Goal: Task Accomplishment & Management: Manage account settings

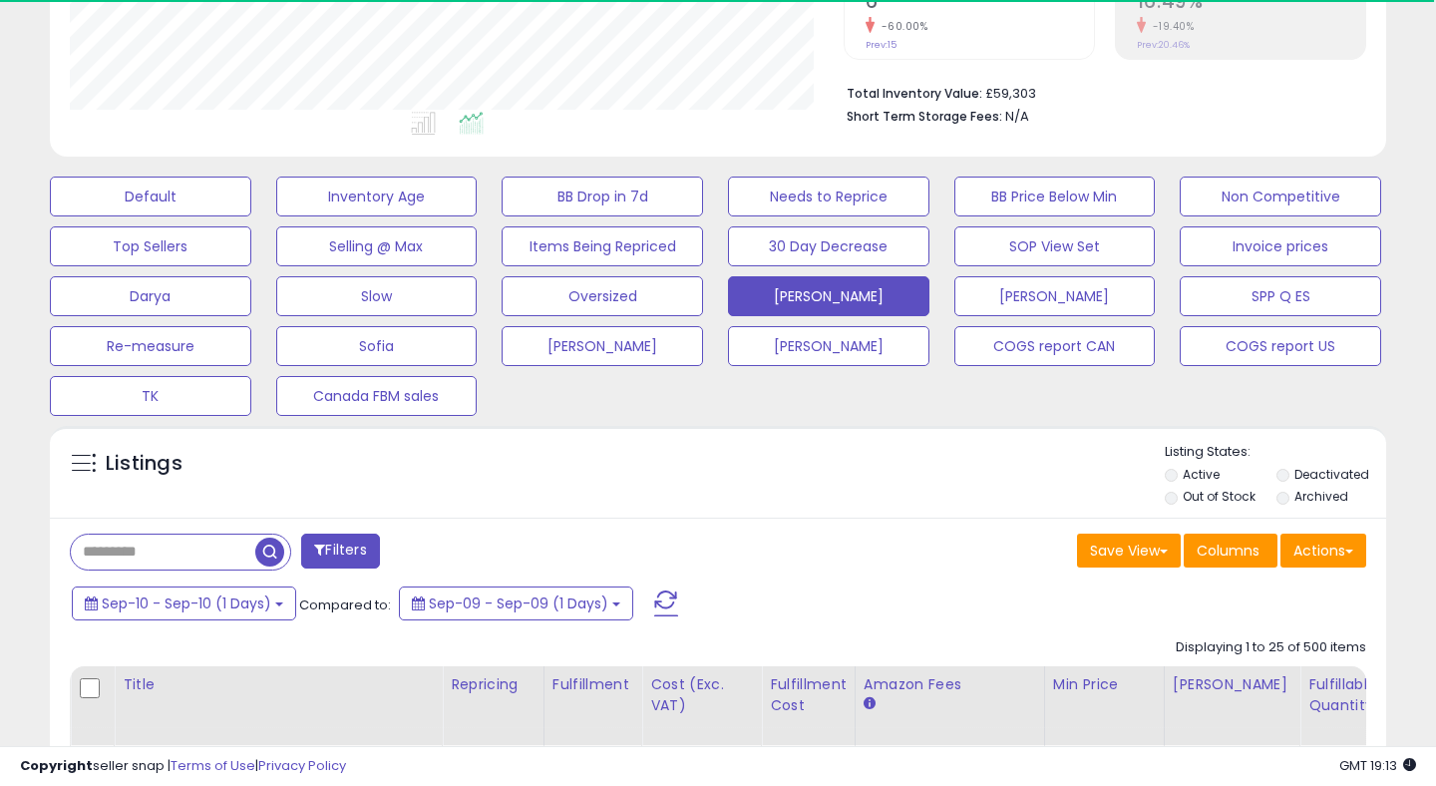
scroll to position [535, 0]
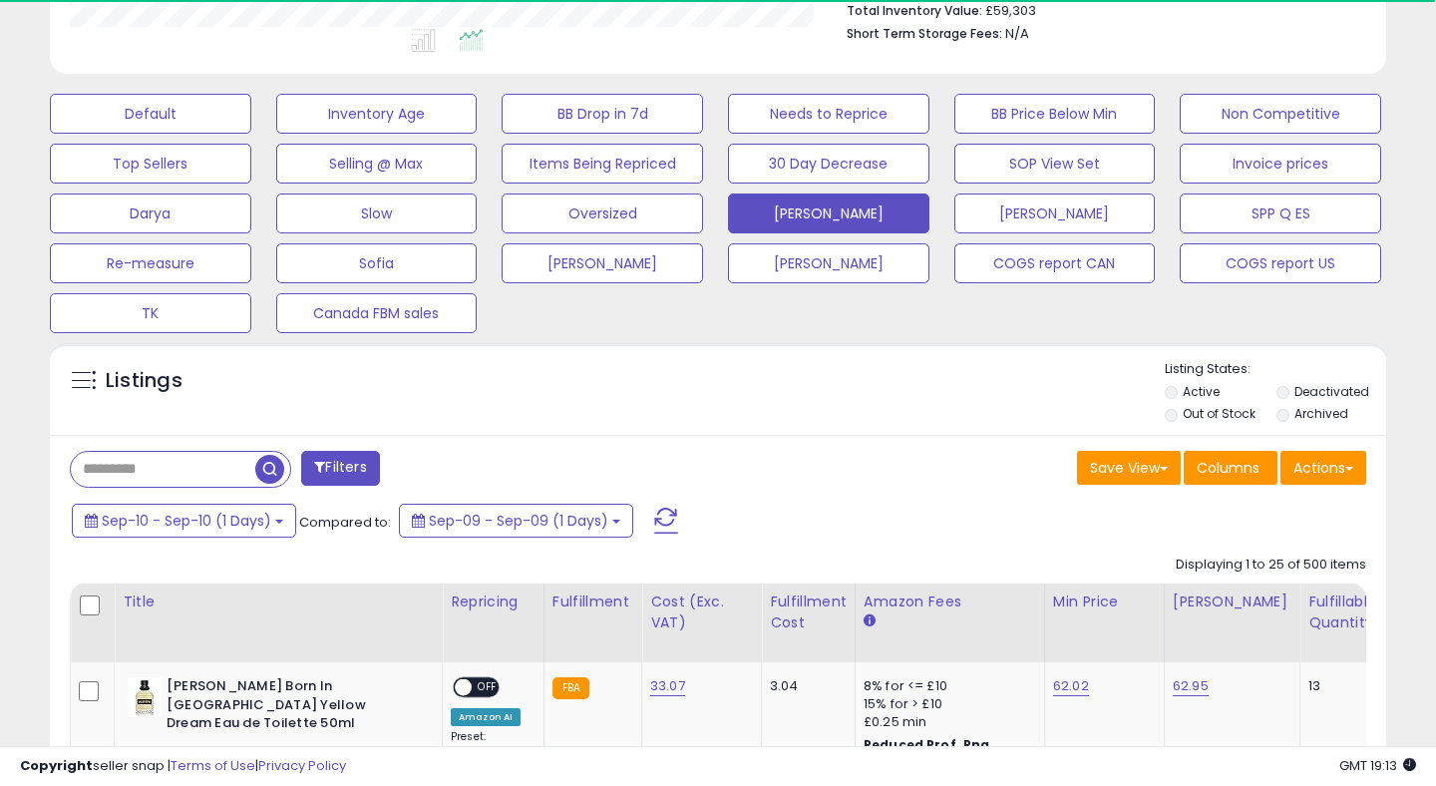
click at [672, 509] on span at bounding box center [666, 521] width 24 height 26
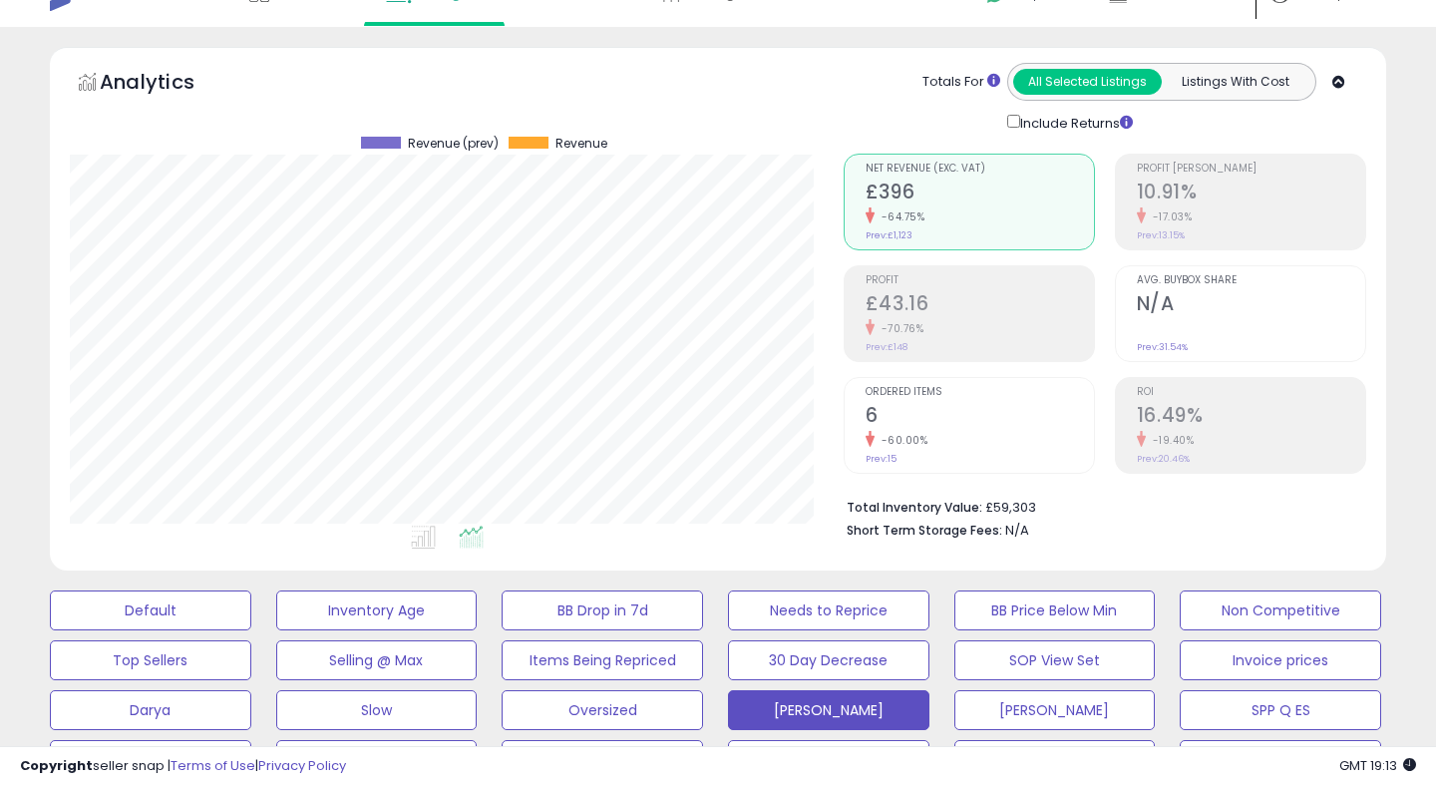
scroll to position [0, 0]
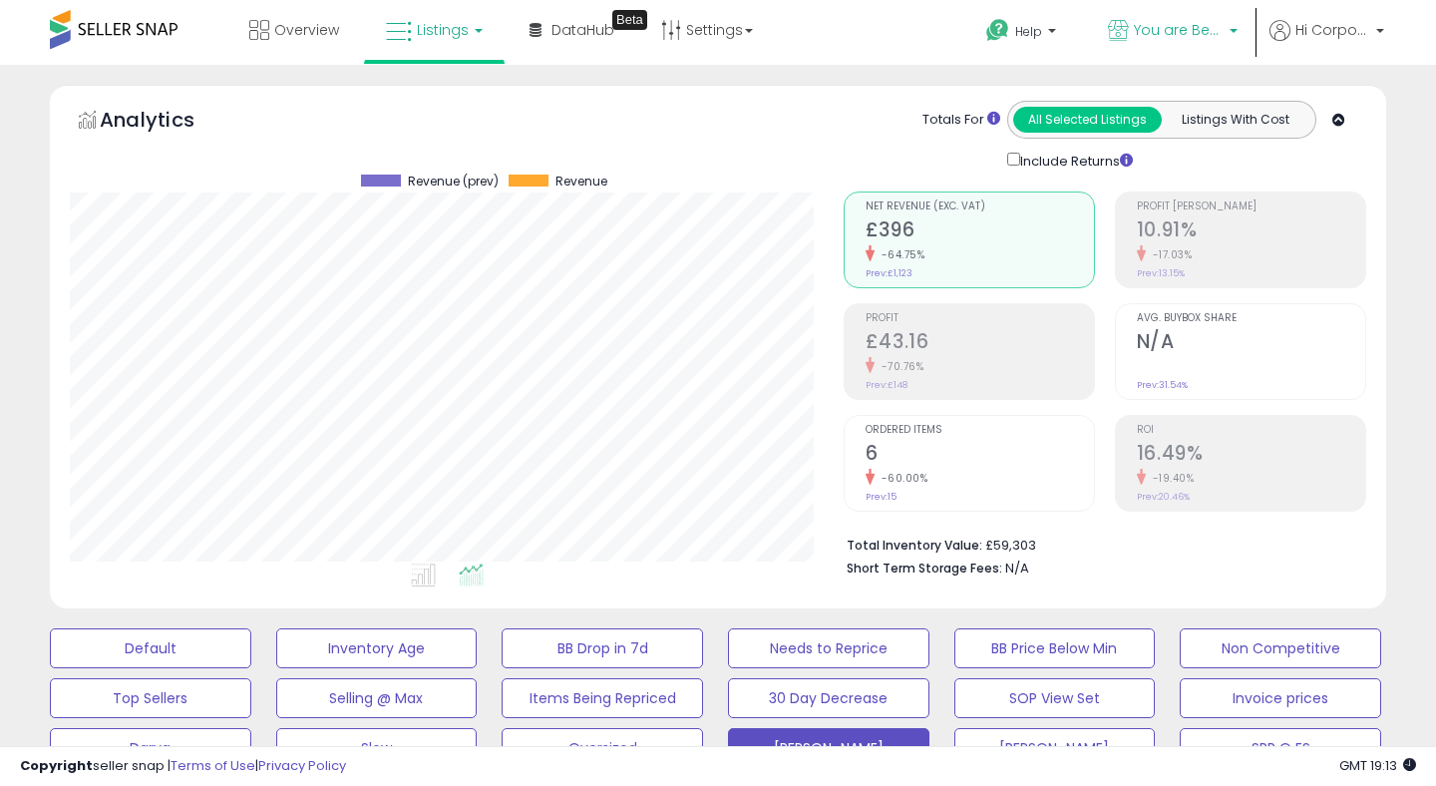
click at [1161, 26] on span "You are Beautiful ([GEOGRAPHIC_DATA])" at bounding box center [1179, 30] width 90 height 20
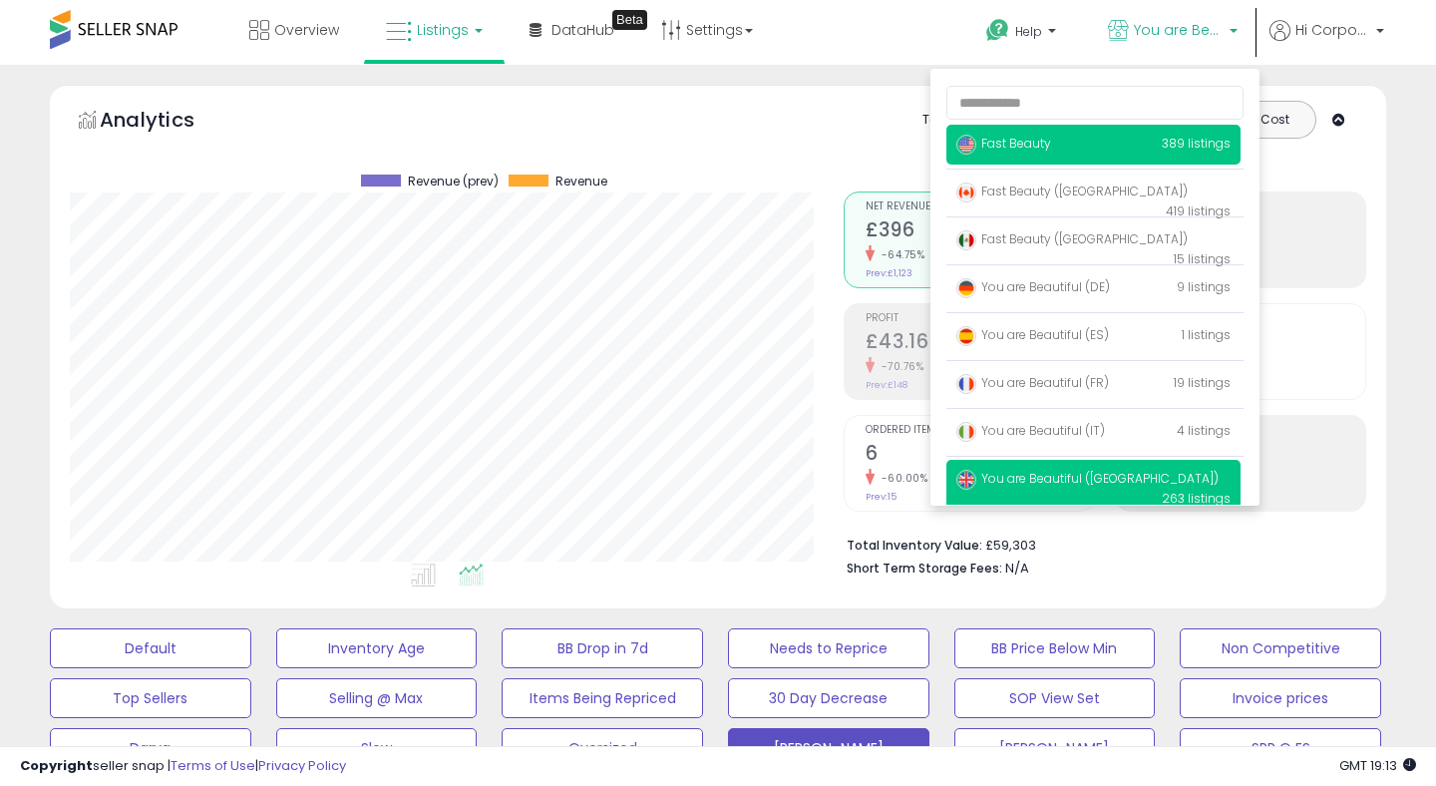
click at [1083, 146] on p "Fast Beauty 389 listings" at bounding box center [1094, 145] width 294 height 40
